Goal: Task Accomplishment & Management: Manage account settings

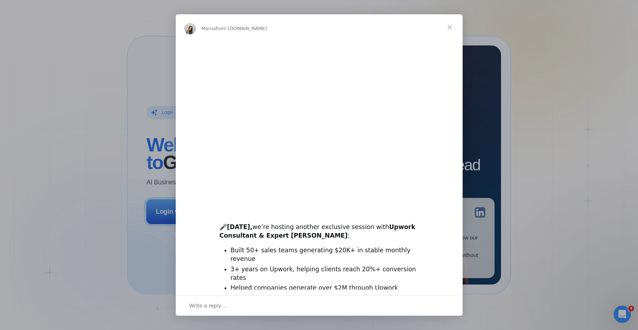
click at [163, 215] on div "Intercom messenger" at bounding box center [319, 165] width 638 height 330
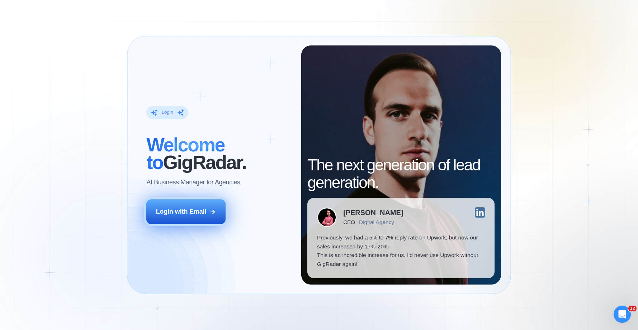
click at [165, 215] on div "Login with Email" at bounding box center [181, 212] width 51 height 9
